Goal: Information Seeking & Learning: Learn about a topic

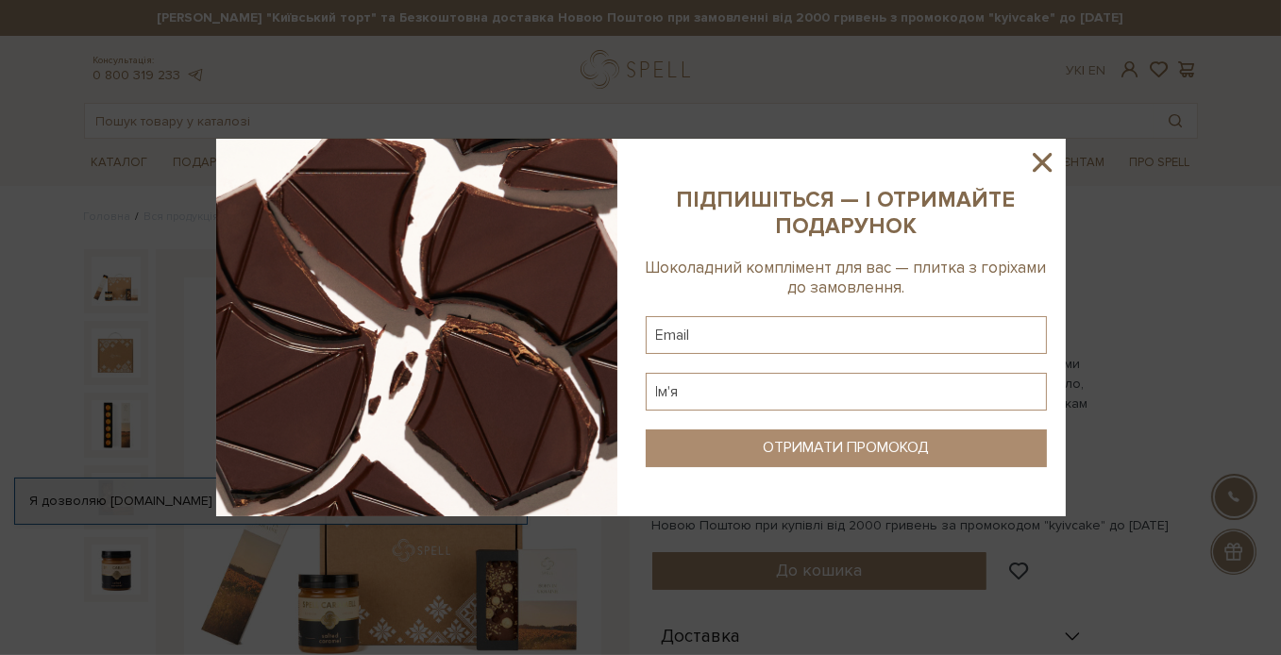
click at [1043, 168] on icon at bounding box center [1042, 162] width 32 height 32
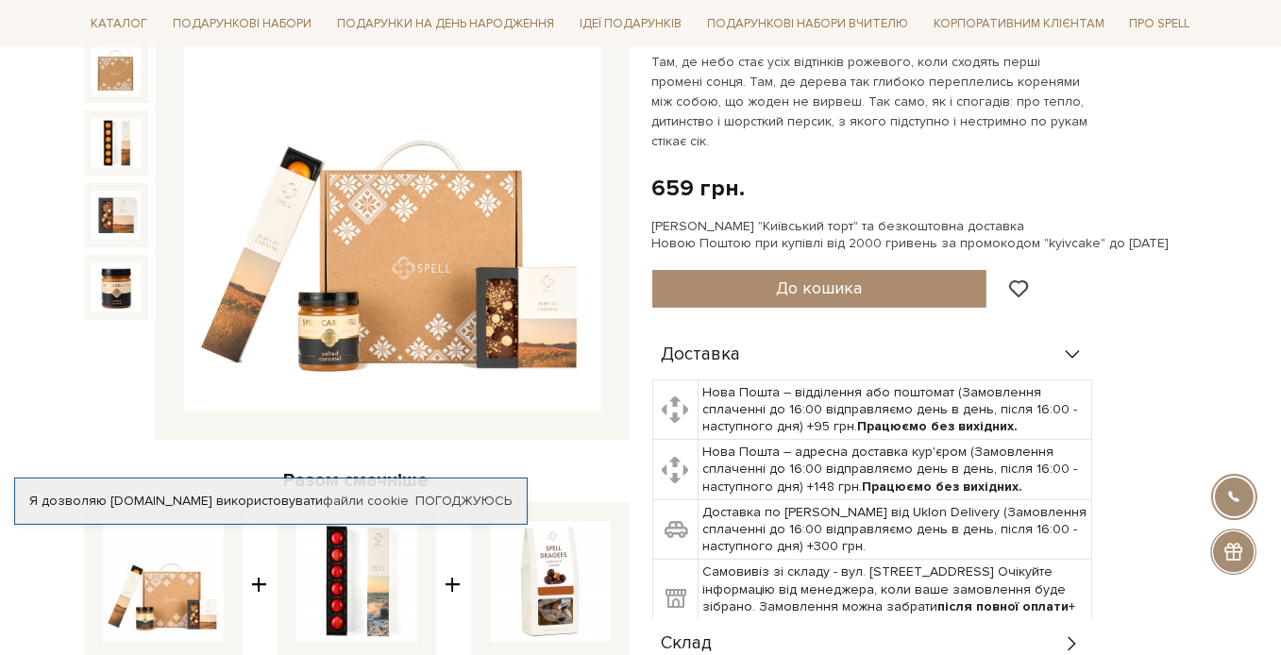
scroll to position [283, 0]
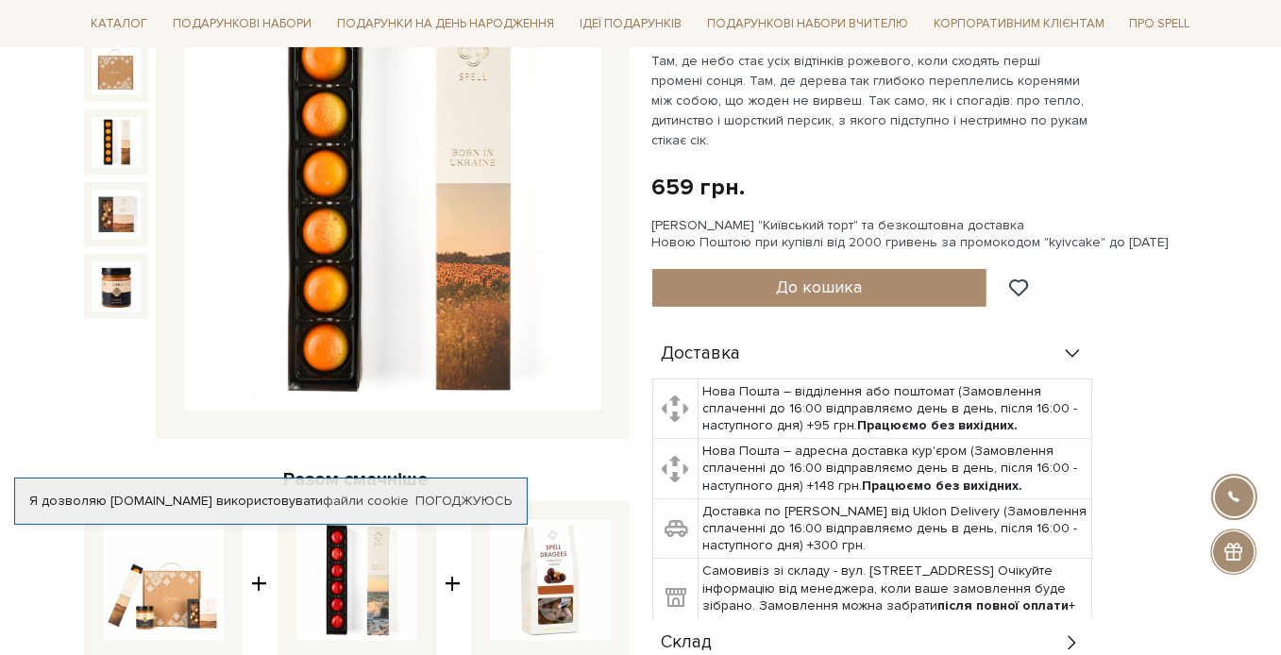
click at [115, 125] on img at bounding box center [116, 141] width 49 height 49
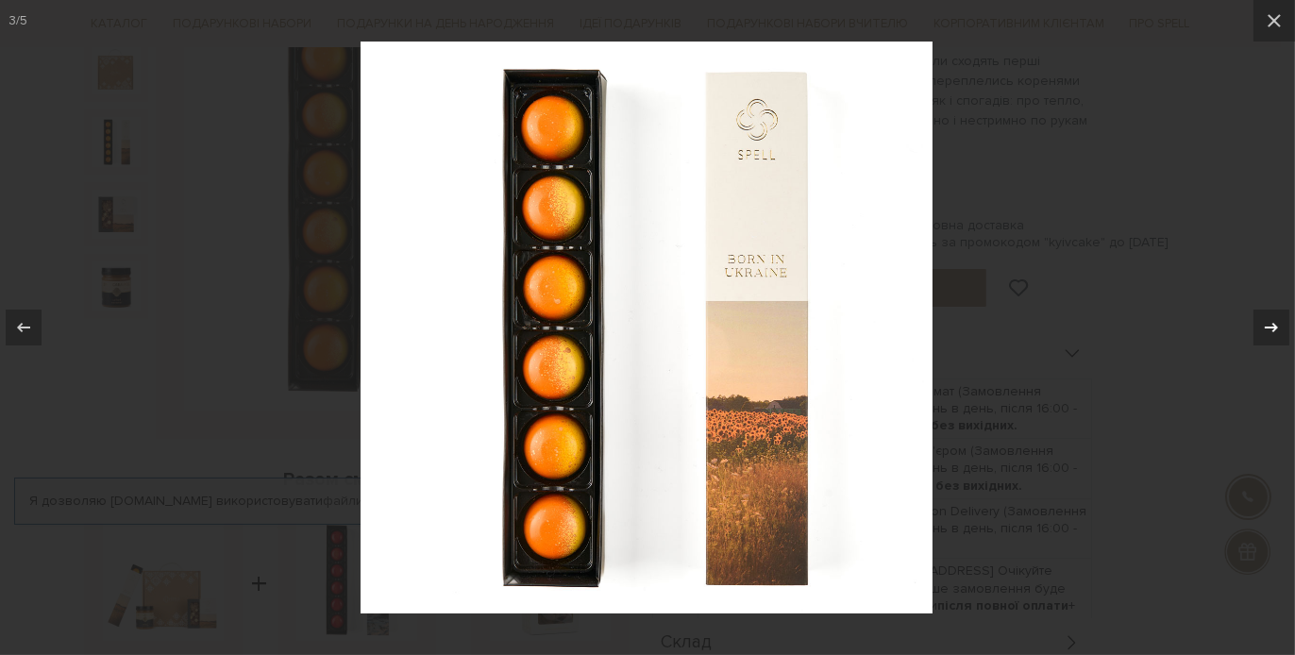
click at [1274, 323] on icon at bounding box center [1271, 327] width 23 height 23
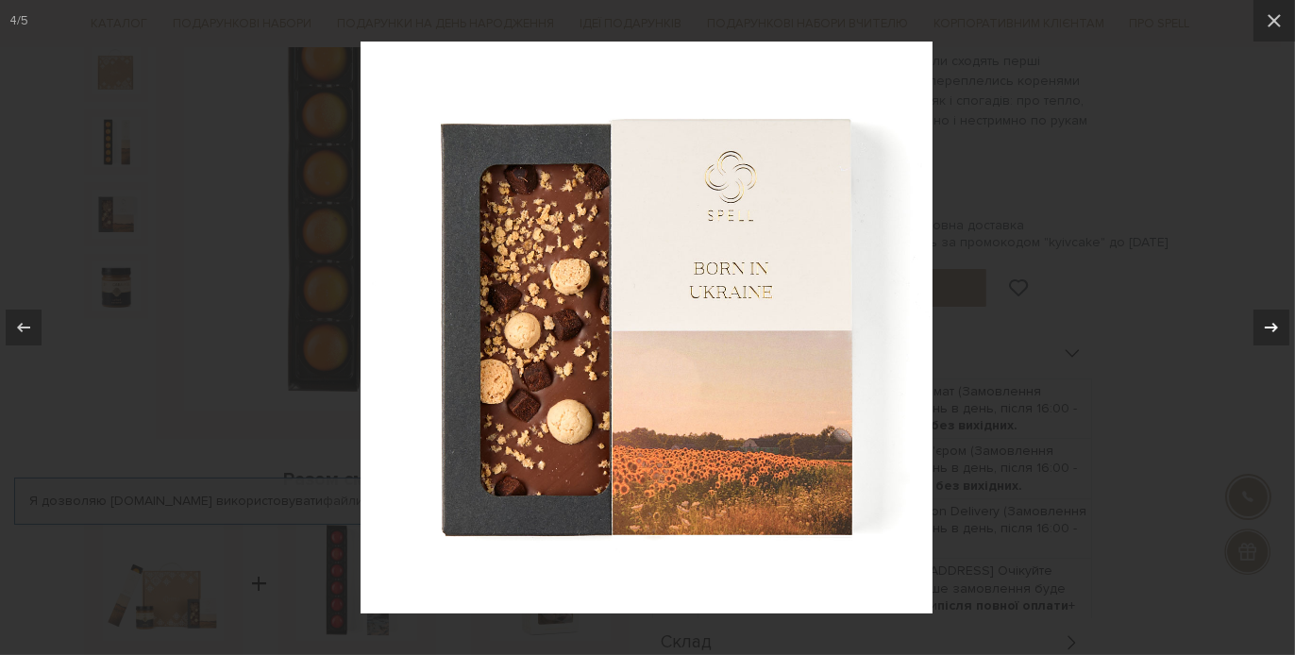
click at [1274, 323] on icon at bounding box center [1271, 327] width 23 height 23
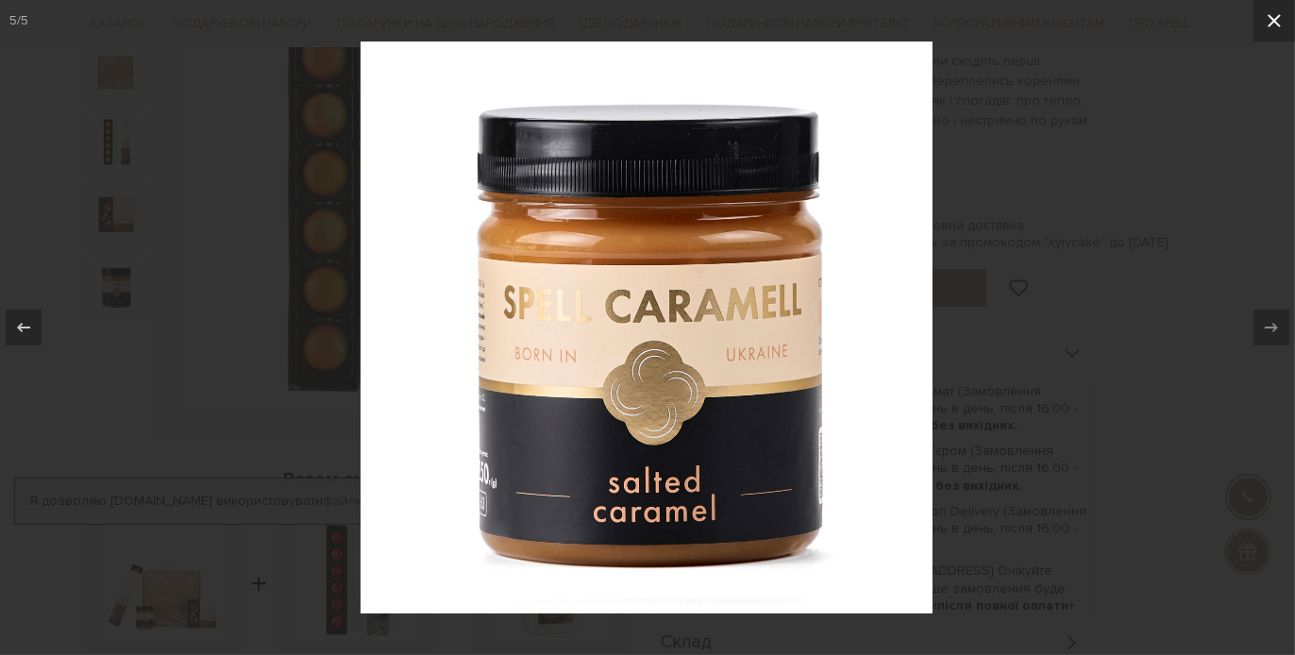
click at [1280, 18] on icon at bounding box center [1274, 20] width 23 height 23
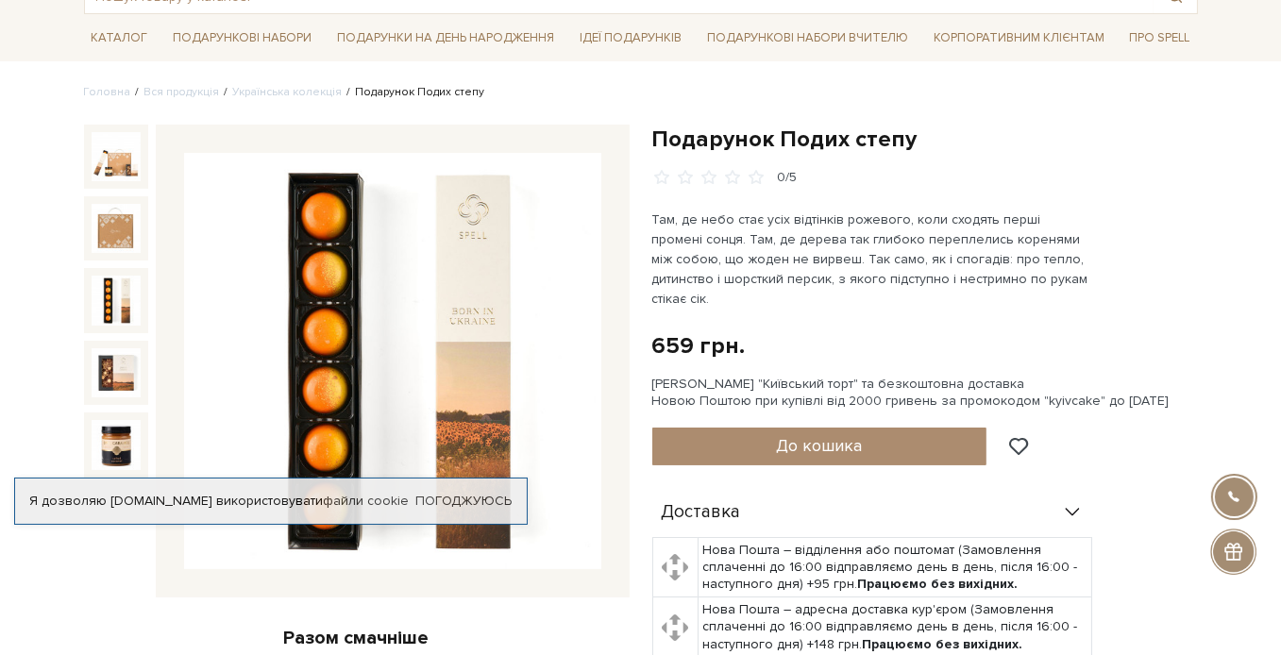
scroll to position [94, 0]
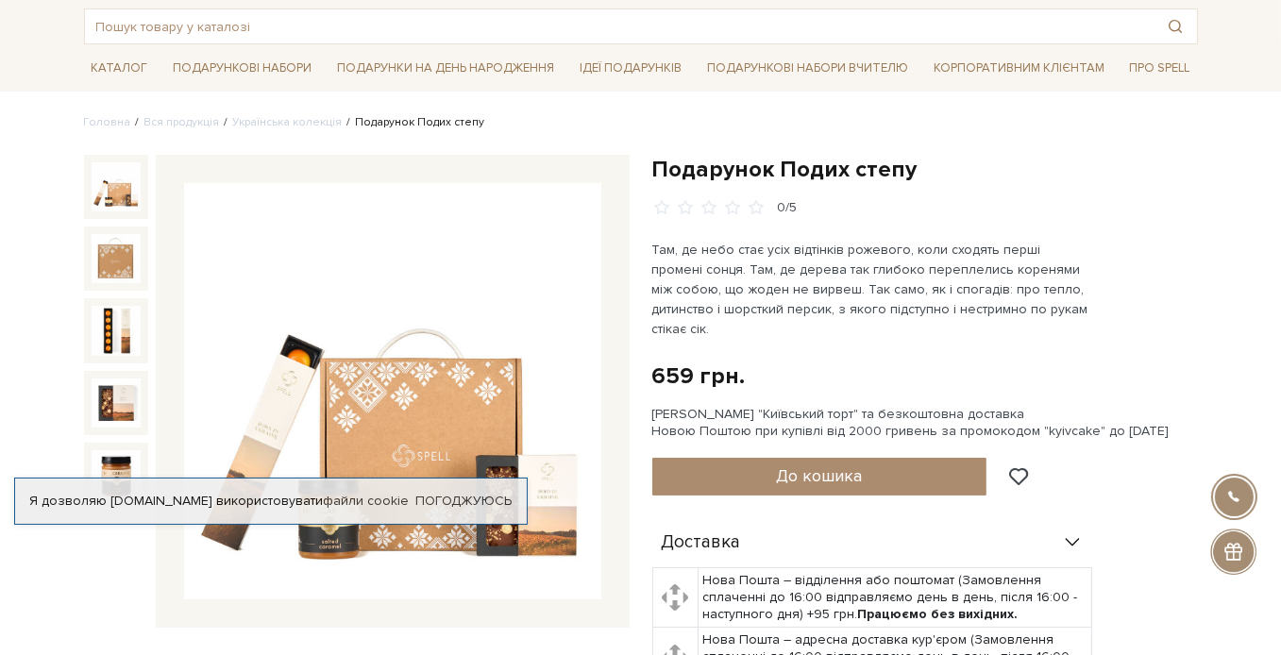
click at [122, 198] on img at bounding box center [116, 186] width 49 height 49
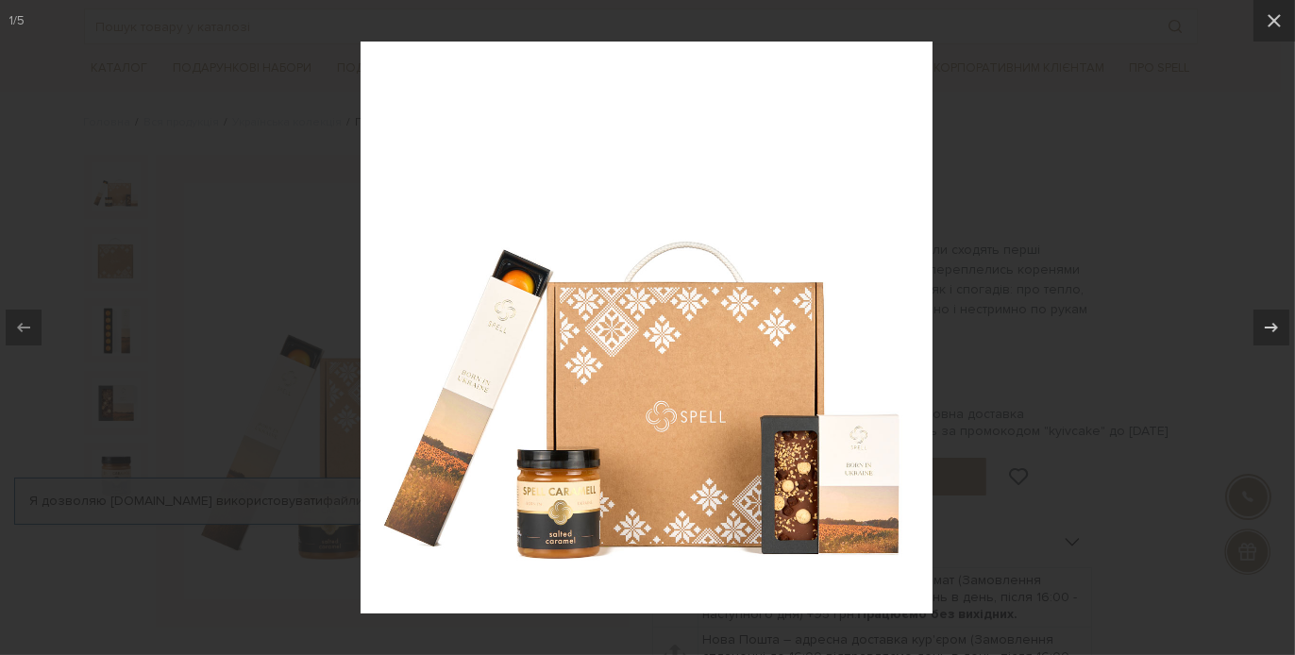
click at [1132, 239] on div at bounding box center [647, 327] width 1295 height 655
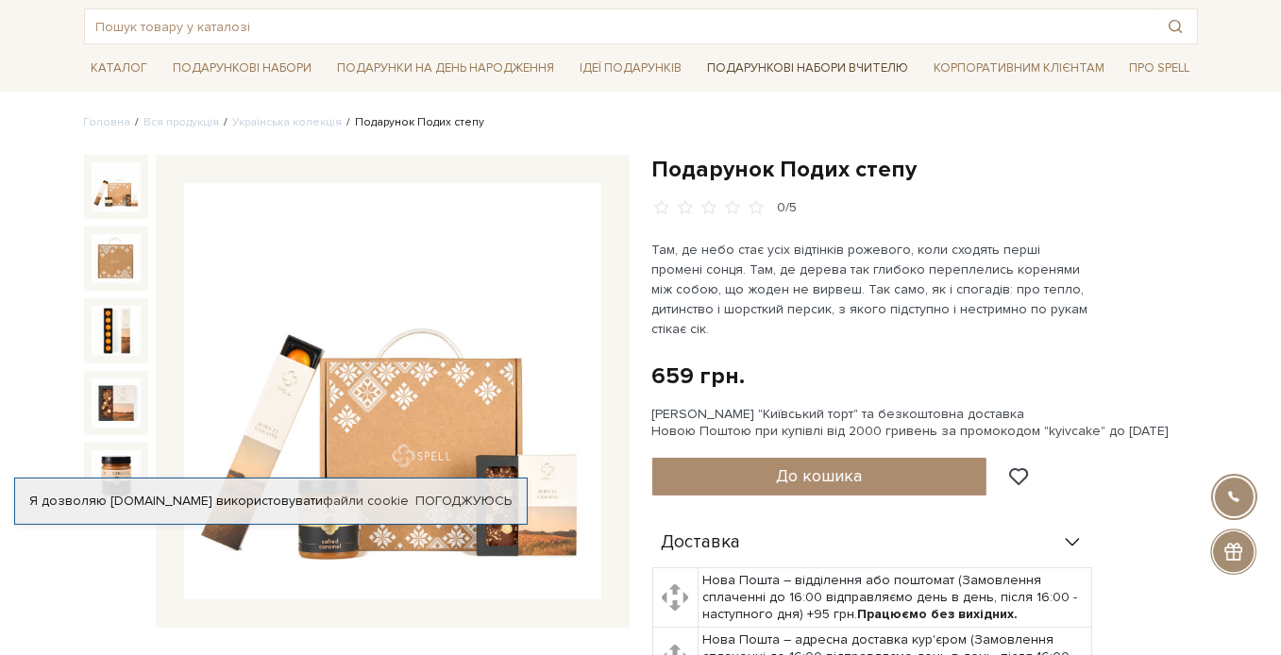
click at [795, 65] on link "Подарункові набори Вчителю" at bounding box center [807, 68] width 216 height 32
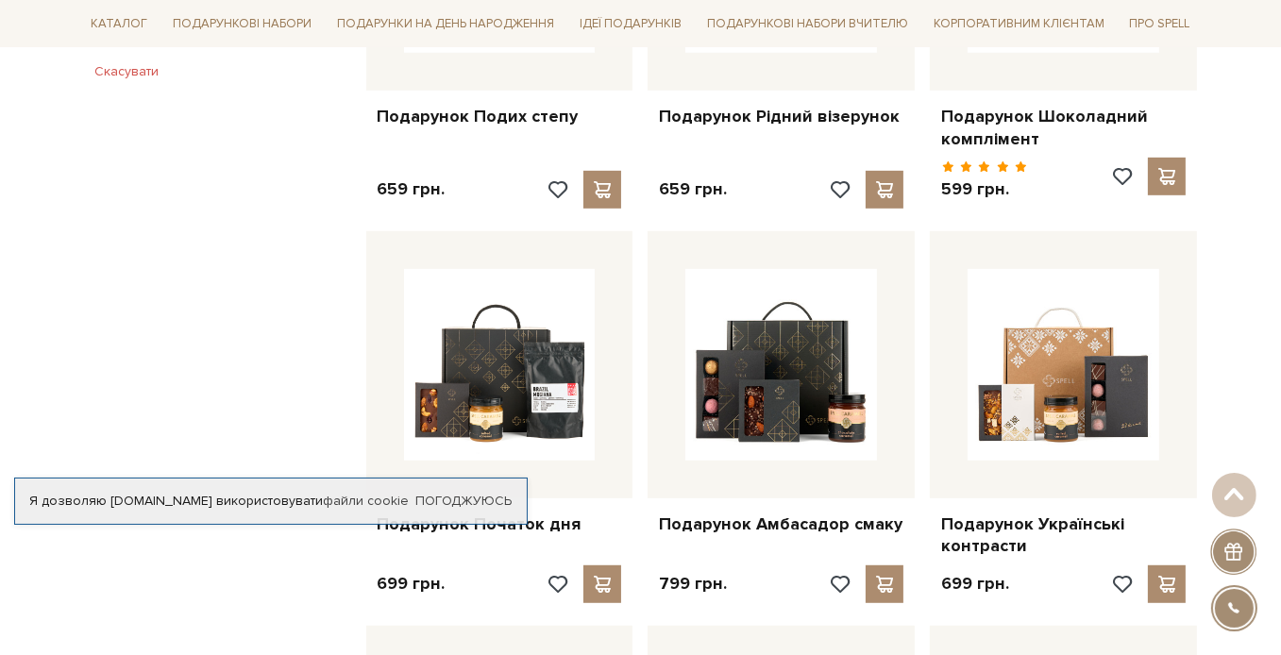
scroll to position [1510, 0]
